Goal: Task Accomplishment & Management: Manage account settings

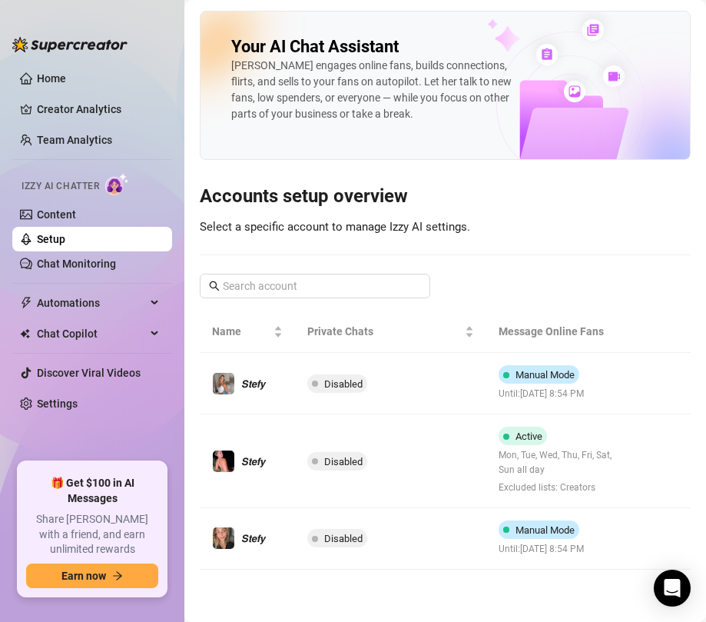
click at [52, 235] on link "Setup" at bounding box center [51, 239] width 28 height 12
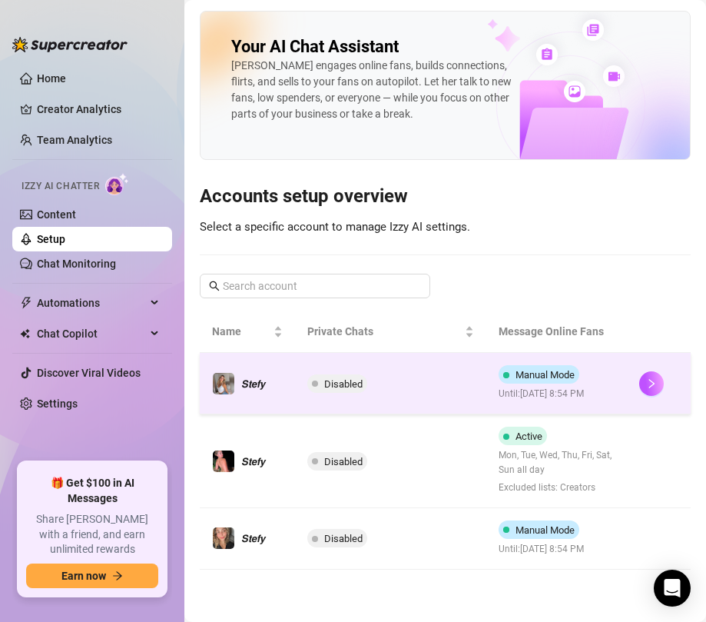
click at [552, 389] on span "Until: [DATE] 8:54 PM" at bounding box center [542, 393] width 87 height 15
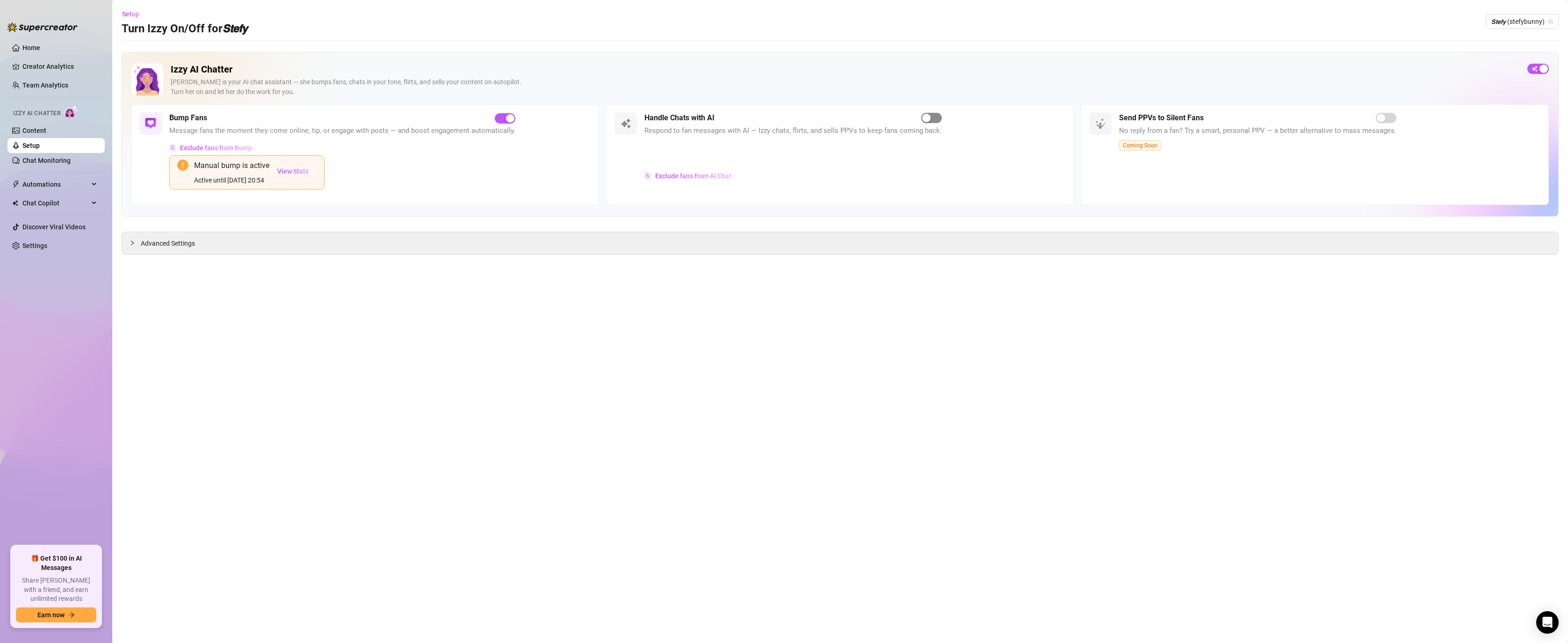
click at [429, 118] on button "button" at bounding box center [931, 118] width 21 height 10
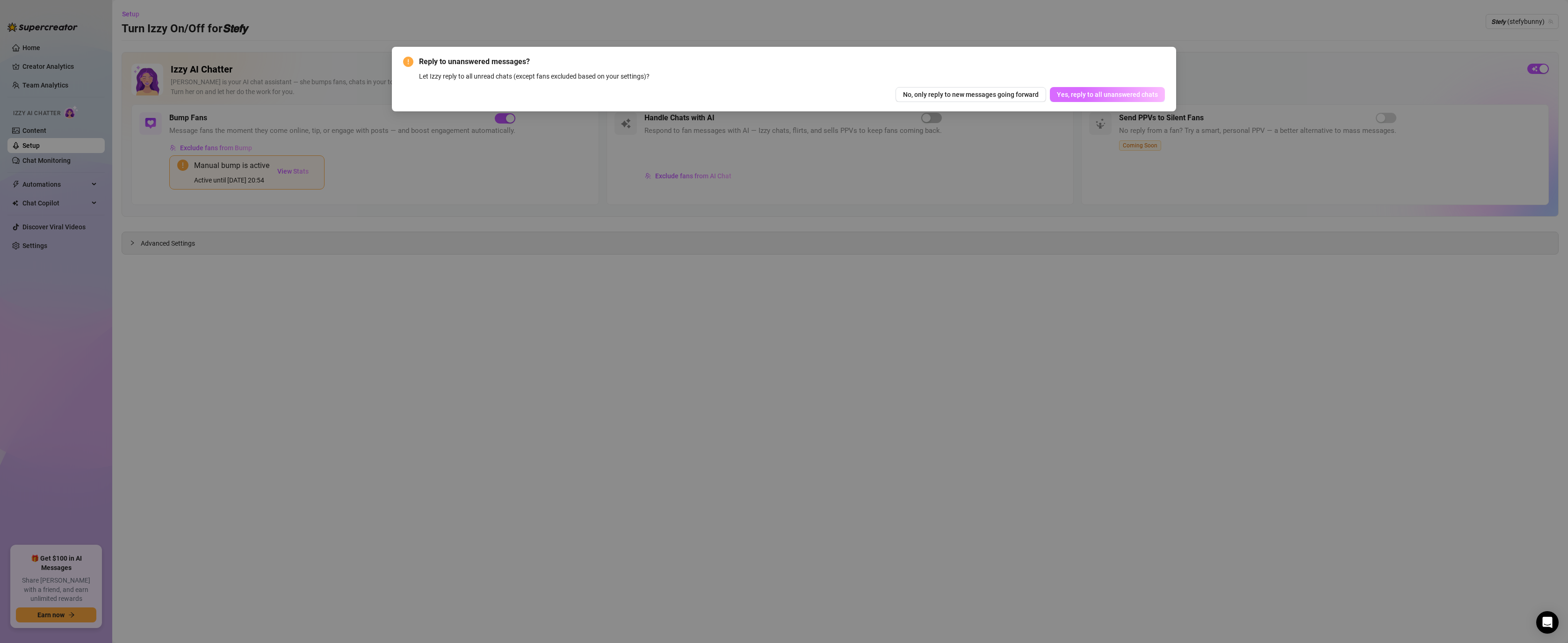
click at [429, 93] on span "Yes, reply to all unanswered chats" at bounding box center [1107, 94] width 101 height 7
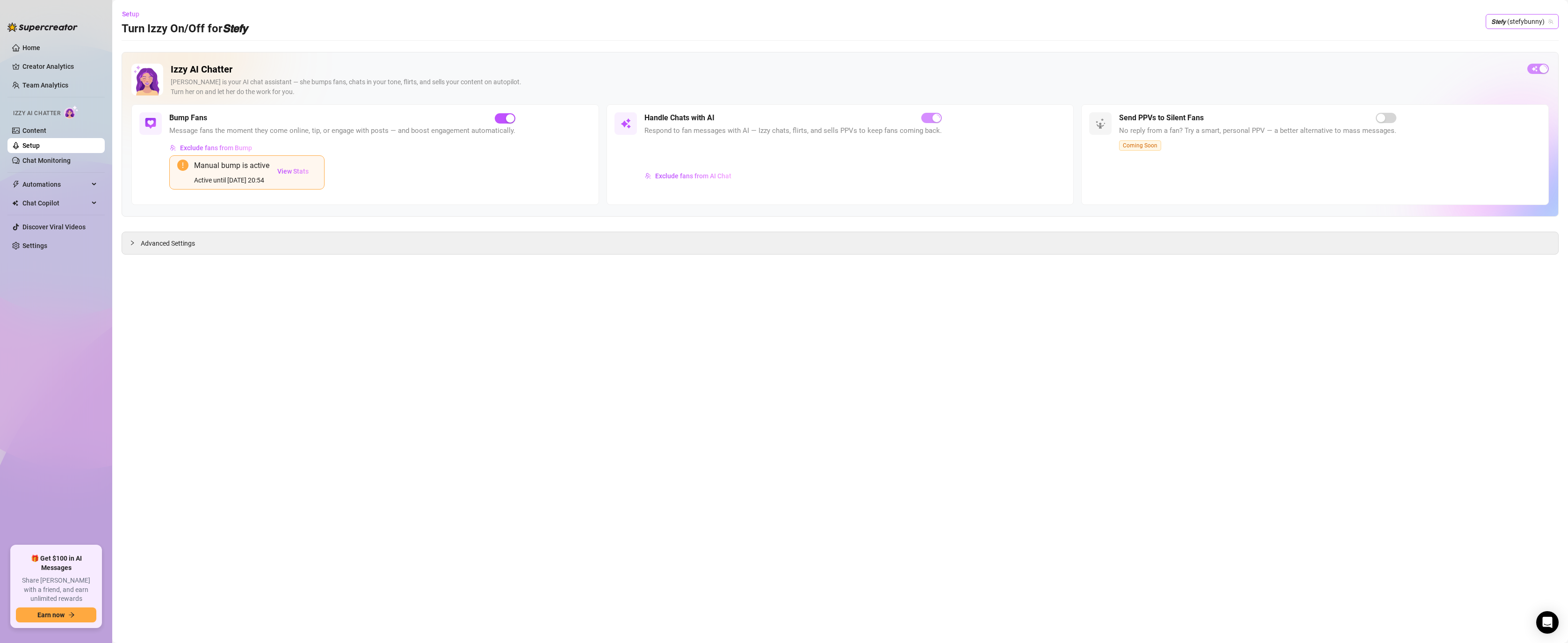
click at [429, 19] on span "𝙎𝙩𝙚𝙛𝙮 (stefybunny)" at bounding box center [1522, 21] width 61 height 14
click at [429, 54] on span "𝙎𝙩𝙚𝙛𝙮" at bounding box center [1491, 57] width 15 height 10
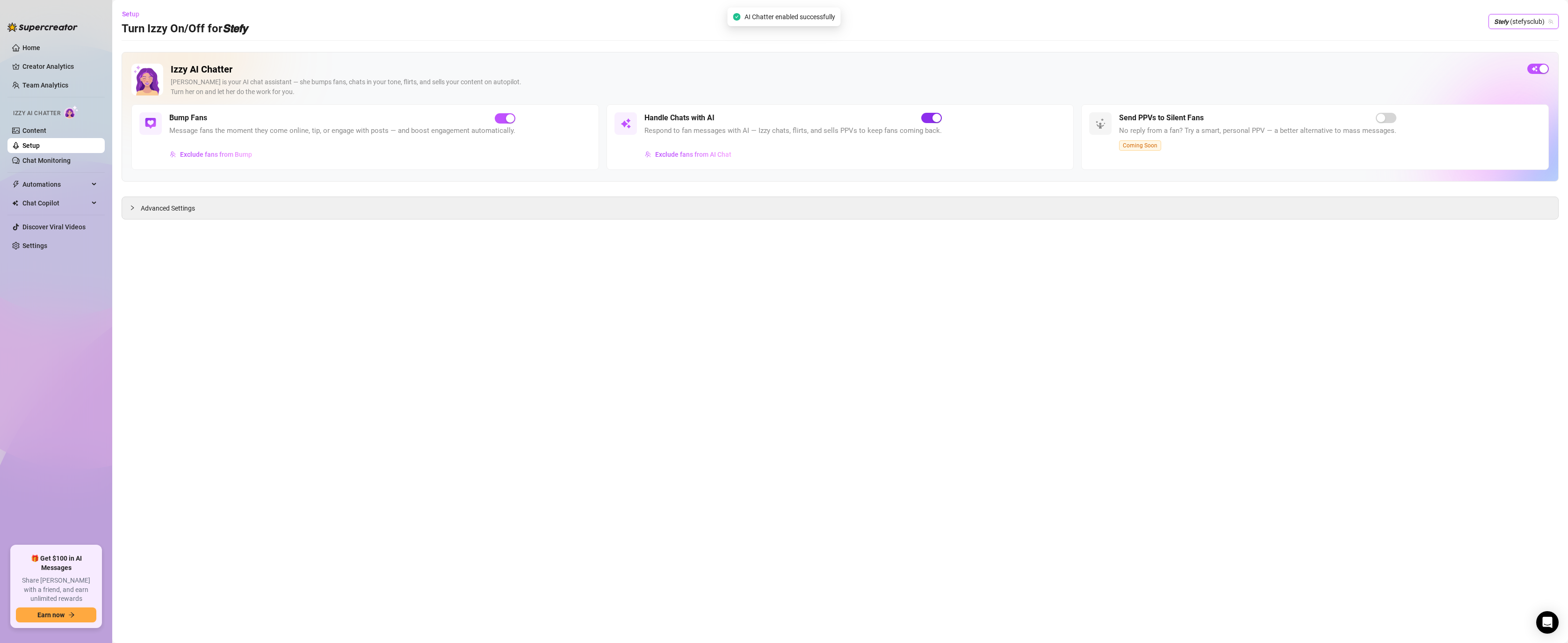
click at [429, 118] on span "button" at bounding box center [931, 118] width 21 height 10
click at [429, 118] on div "button" at bounding box center [926, 118] width 9 height 9
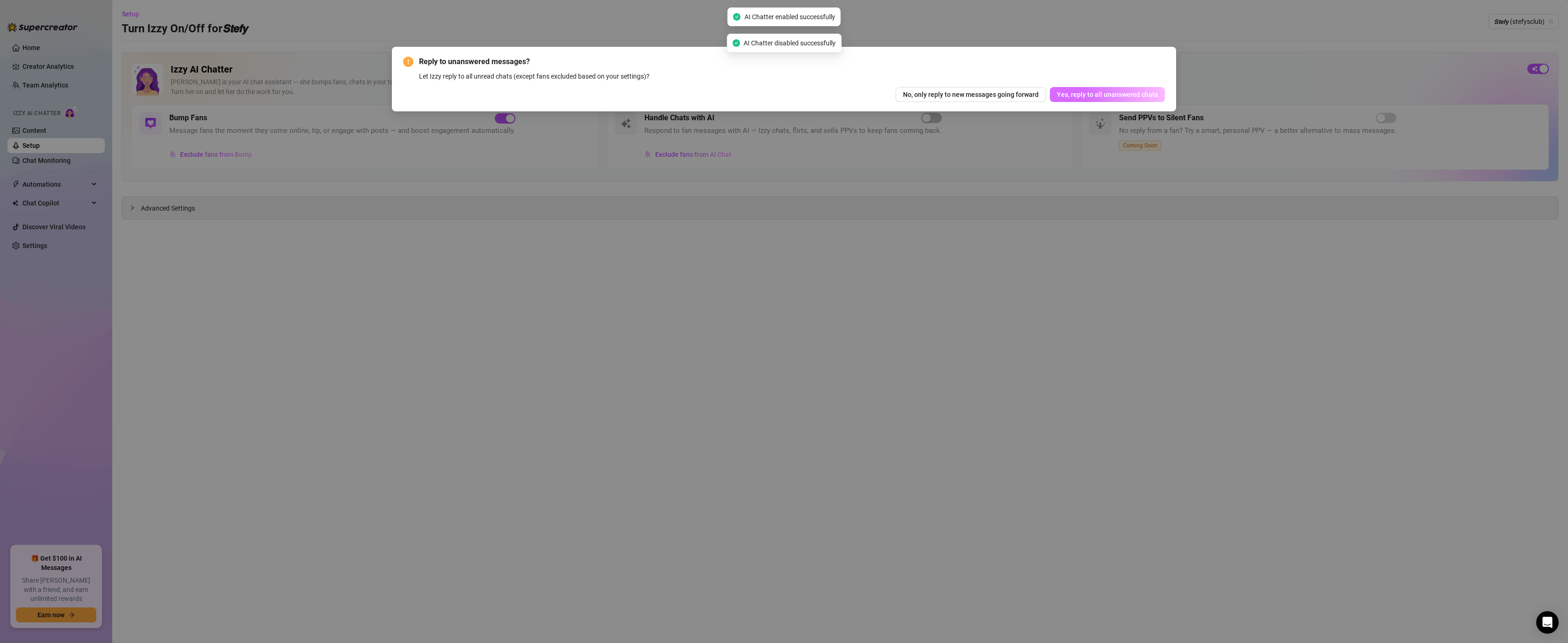
click at [429, 96] on span "Yes, reply to all unanswered chats" at bounding box center [1107, 94] width 101 height 7
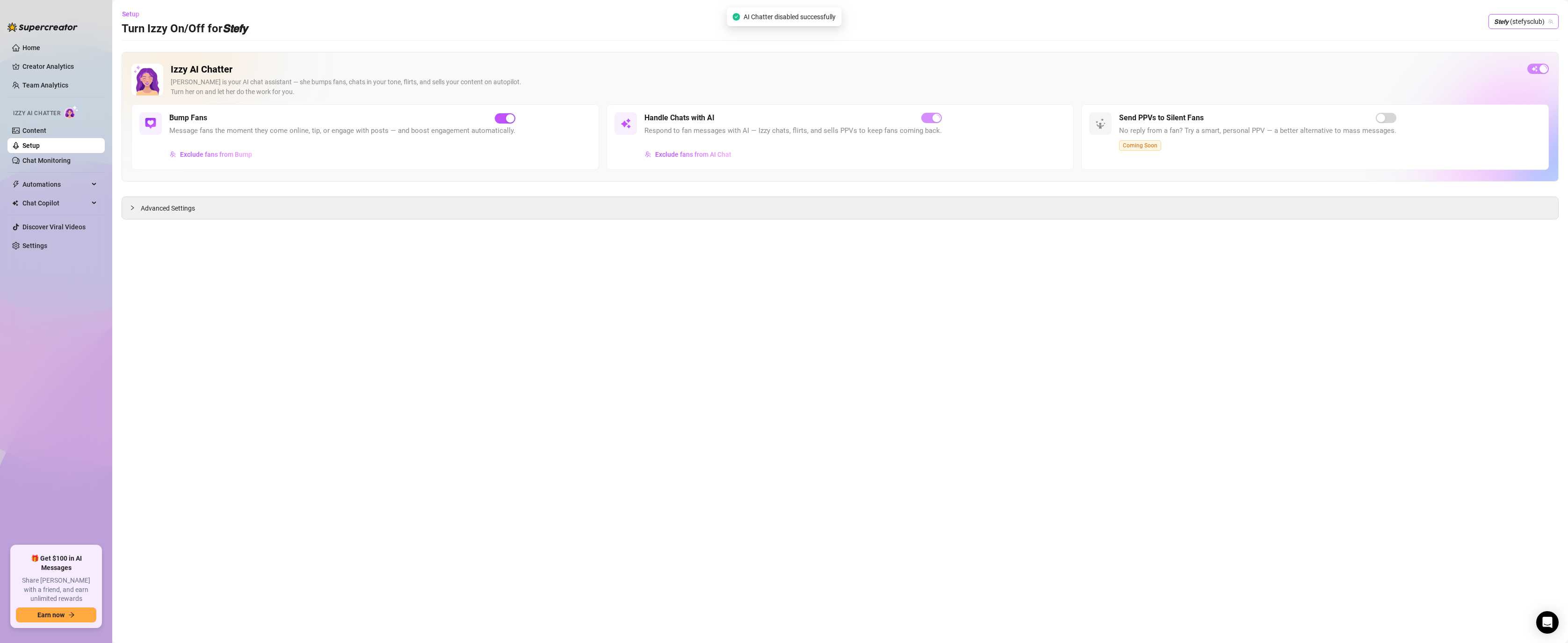
click at [429, 19] on span "𝙎𝙩𝙚𝙛𝙮 (stefysclub)" at bounding box center [1524, 21] width 59 height 14
click at [429, 74] on span "( dangerbabygirl )" at bounding box center [1527, 72] width 49 height 10
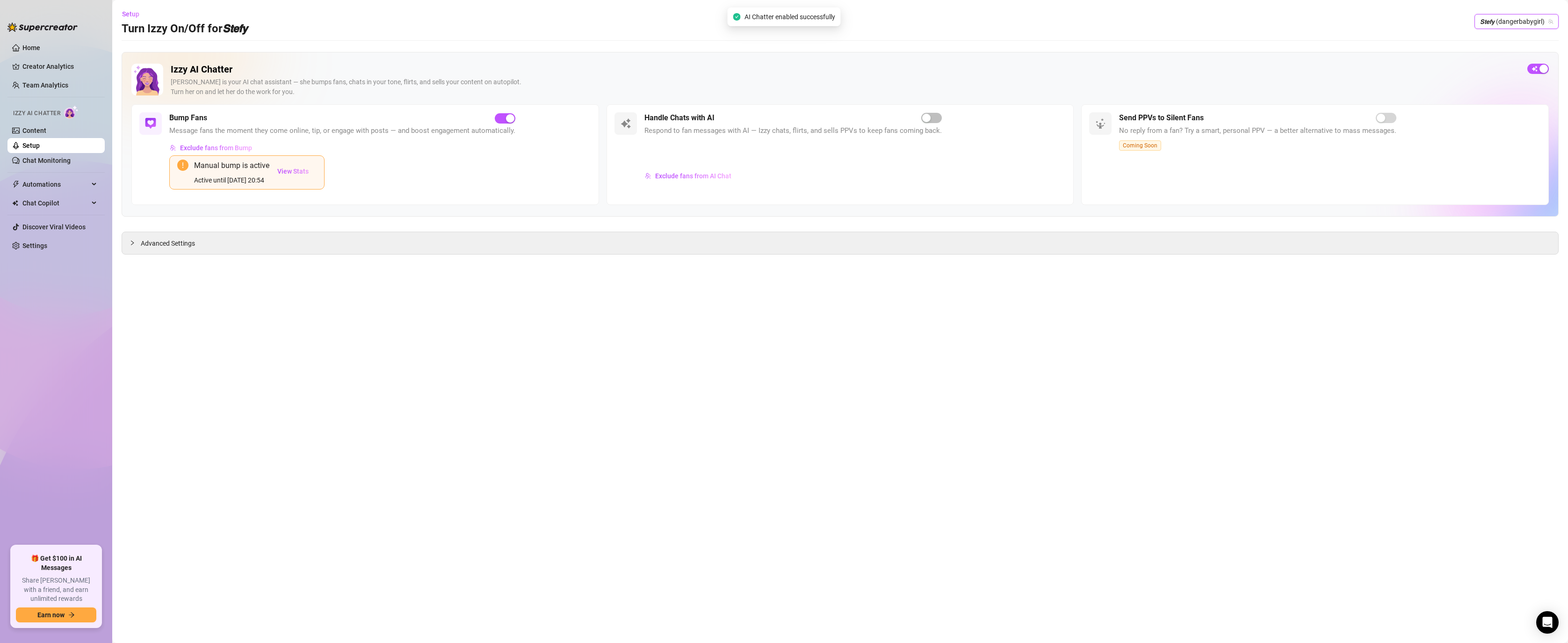
click at [429, 114] on div "Handle Chats with AI" at bounding box center [793, 118] width 298 height 11
click at [429, 116] on div "button" at bounding box center [926, 118] width 9 height 9
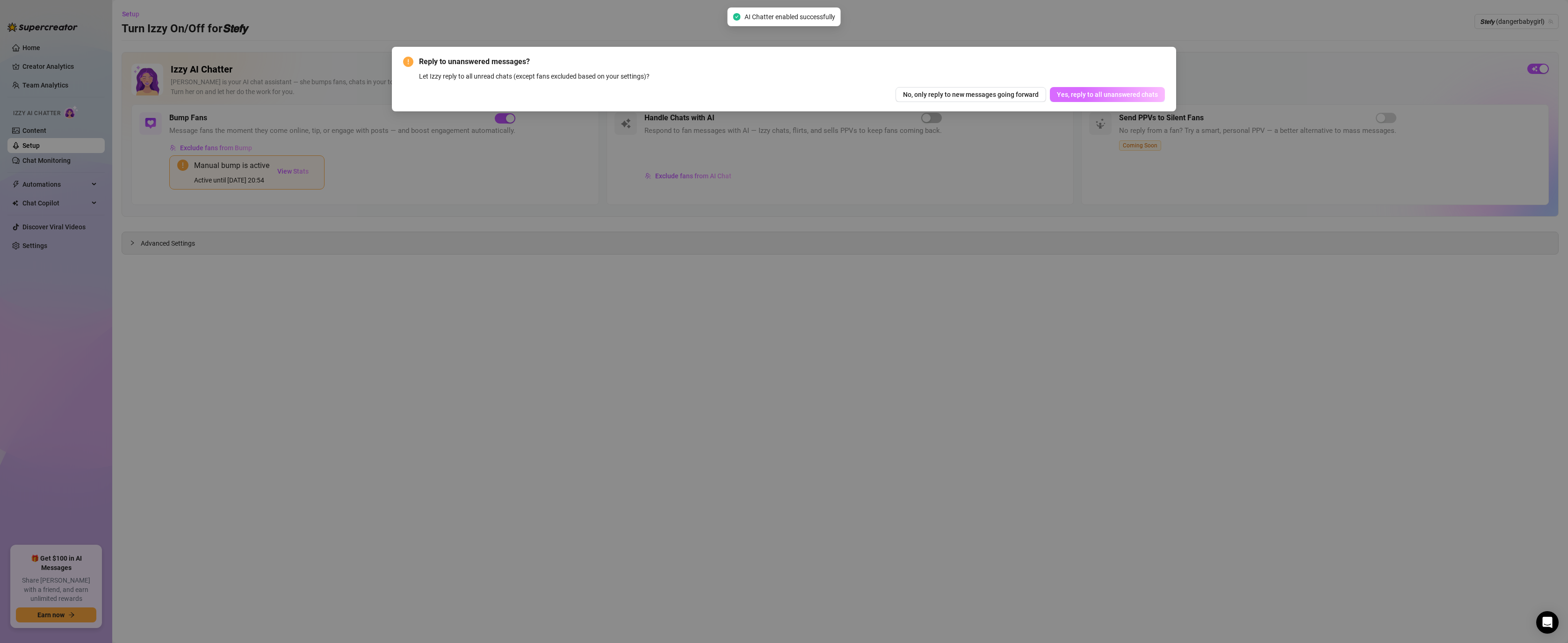
click at [429, 94] on span "Yes, reply to all unanswered chats" at bounding box center [1107, 94] width 101 height 7
